Goal: Find contact information: Find contact information

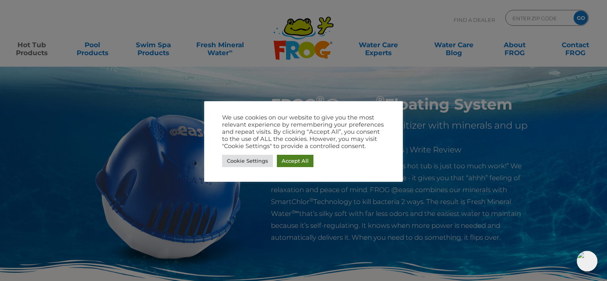
click at [291, 160] on link "Accept All" at bounding box center [295, 161] width 37 height 12
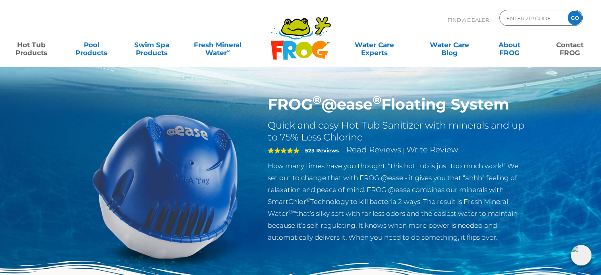
click at [570, 49] on link "Contact FROG" at bounding box center [569, 45] width 47 height 16
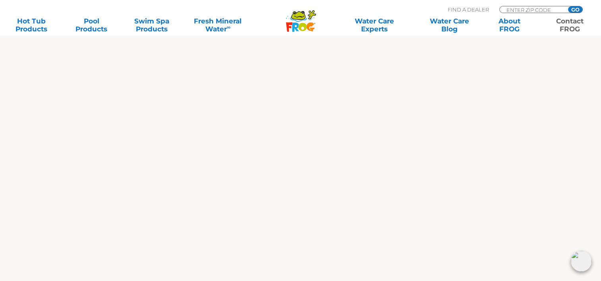
scroll to position [427, 0]
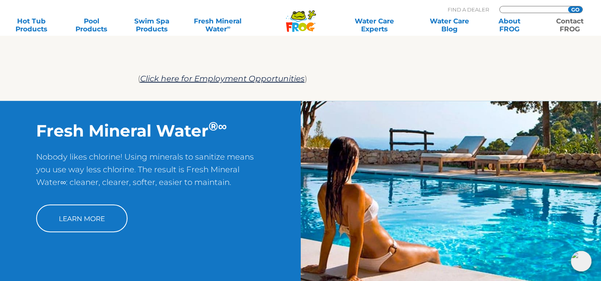
click at [528, 8] on input "Zip Code Form" at bounding box center [532, 9] width 54 height 7
type input "28729"
click at [576, 10] on input "GO" at bounding box center [575, 9] width 14 height 6
